Goal: Submit feedback/report problem: Submit feedback/report problem

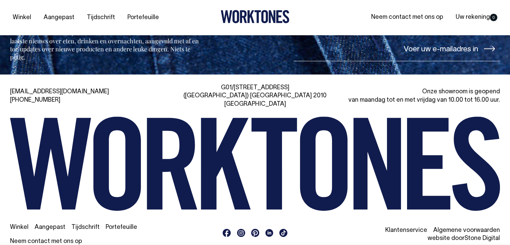
scroll to position [1179, 0]
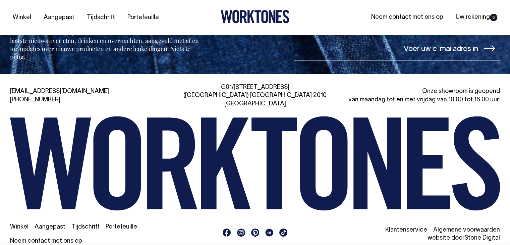
click at [403, 227] on font "Klantenservice" at bounding box center [407, 230] width 42 height 6
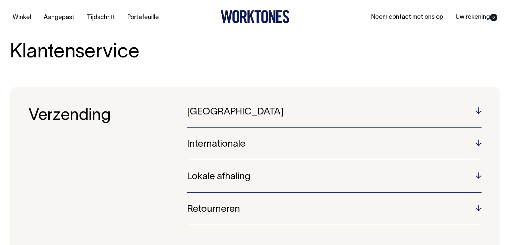
click at [480, 140] on h5 "Internationale" at bounding box center [334, 144] width 295 height 10
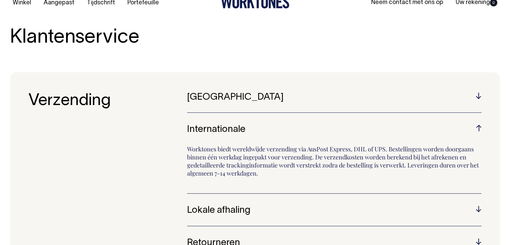
scroll to position [15, 0]
click at [399, 2] on font "Neem contact met ons op" at bounding box center [408, 3] width 72 height 6
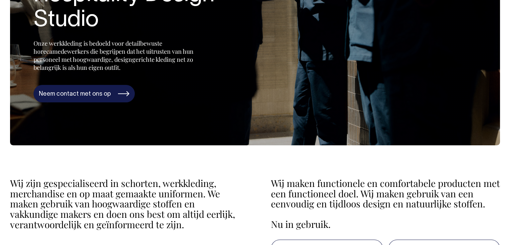
click at [102, 93] on font "Neem contact met ons op" at bounding box center [75, 94] width 72 height 6
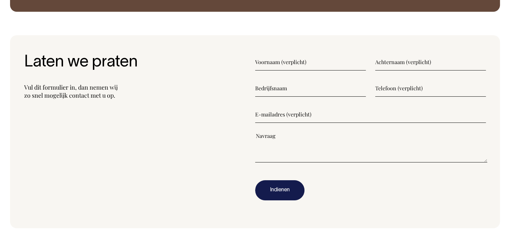
scroll to position [792, 0]
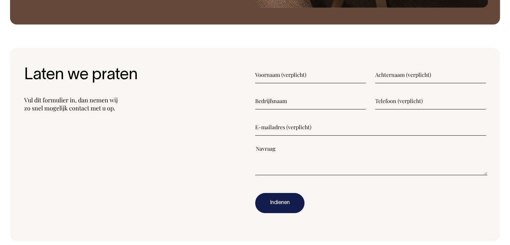
click at [298, 71] on input"] "text" at bounding box center [310, 74] width 111 height 17
click at [313, 73] on input"] "text" at bounding box center [310, 74] width 111 height 17
type input"] "sanne"
type input"] "steenbergen"
type input"] "WEIDE select"
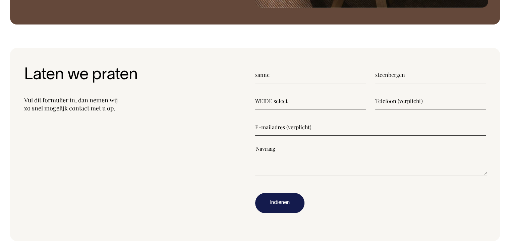
type input"] "0651128608"
type input"] "info@weideselect.nl"
click at [292, 151] on textarea"] at bounding box center [371, 160] width 233 height 30
paste textarea"] "13754"
click at [371, 148] on textarea"] "Dit is al de 2e keer. Ik wil een factuur ontvangen.13754" at bounding box center [371, 160] width 233 height 30
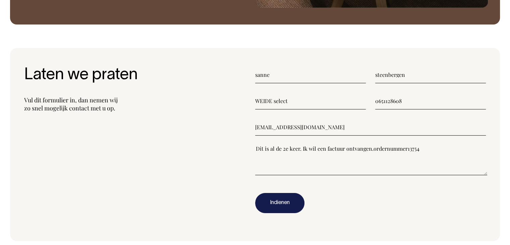
click at [371, 147] on textarea"] "Dit is al de 2e keer. Ik wil een factuur ontvangen.ordernummer13754" at bounding box center [371, 160] width 233 height 30
type textarea"] "Dit is al de 2e keer. Ik wil een factuur ontvangen.ordernummer13754"
click at [291, 198] on button "Indienen" at bounding box center [279, 203] width 49 height 20
